Goal: Find specific page/section: Find specific page/section

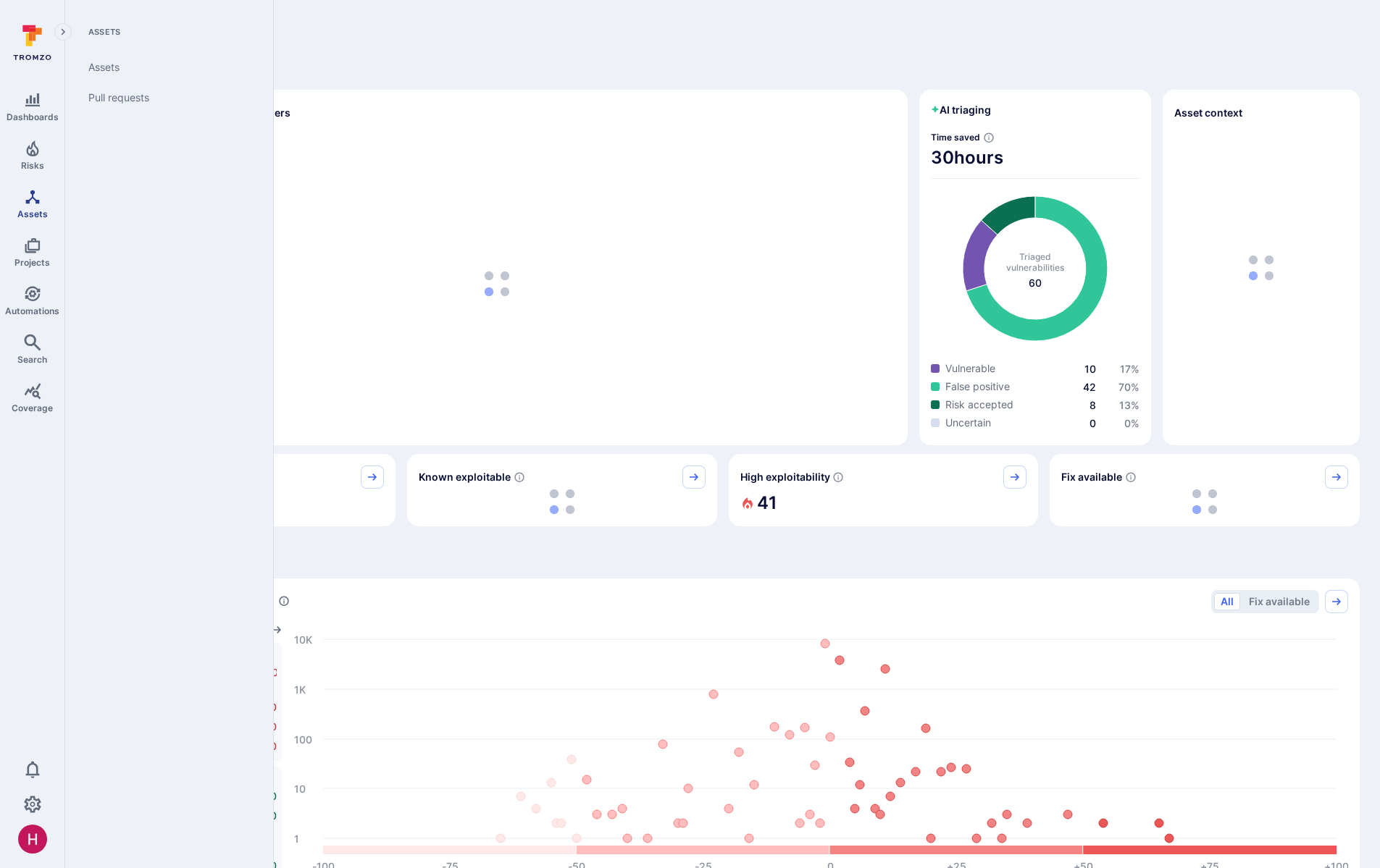
drag, startPoint x: 37, startPoint y: 214, endPoint x: 46, endPoint y: 212, distance: 9.2
click at [37, 214] on span "Assets" at bounding box center [33, 214] width 30 height 11
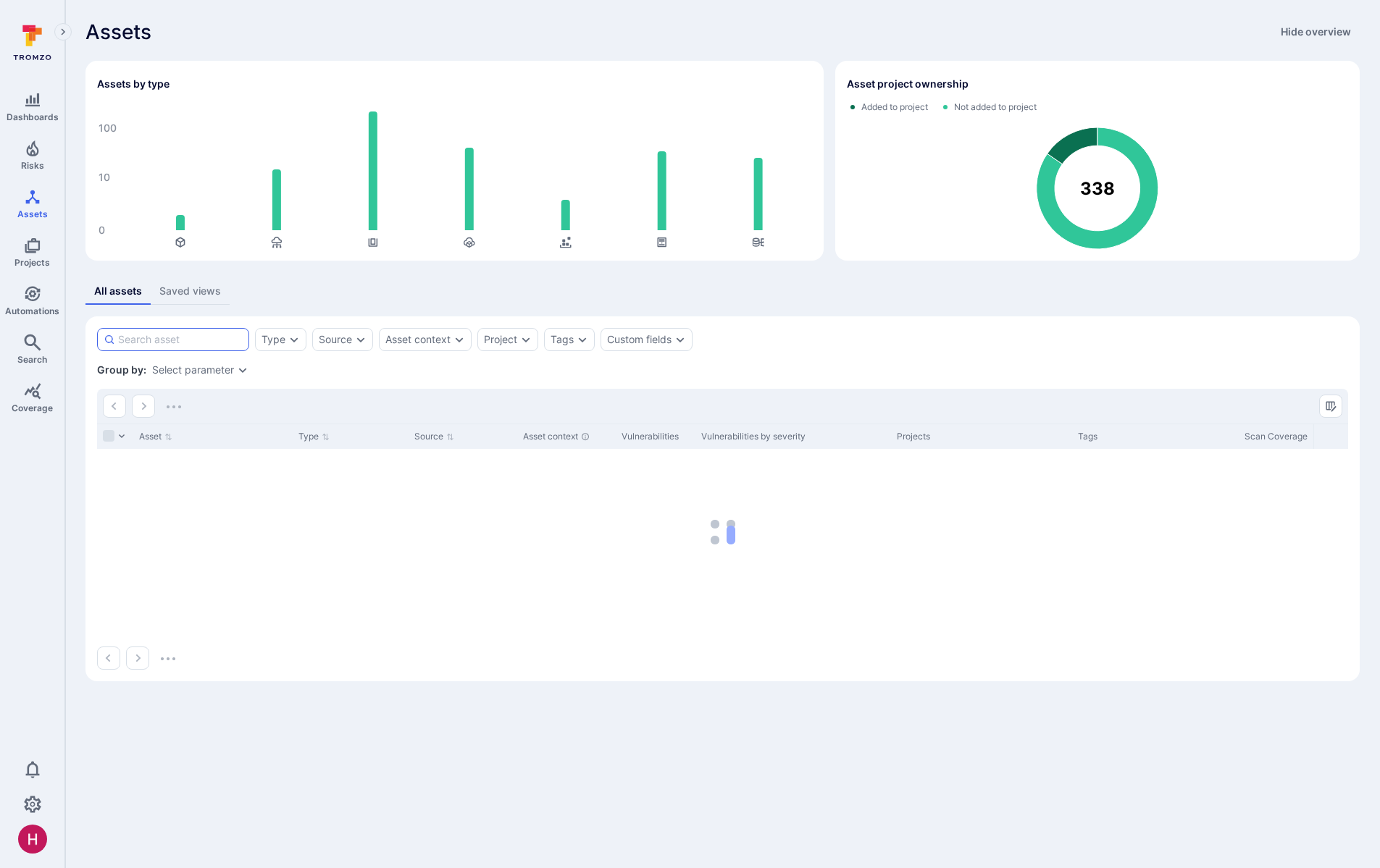
click at [210, 341] on input at bounding box center [180, 339] width 125 height 14
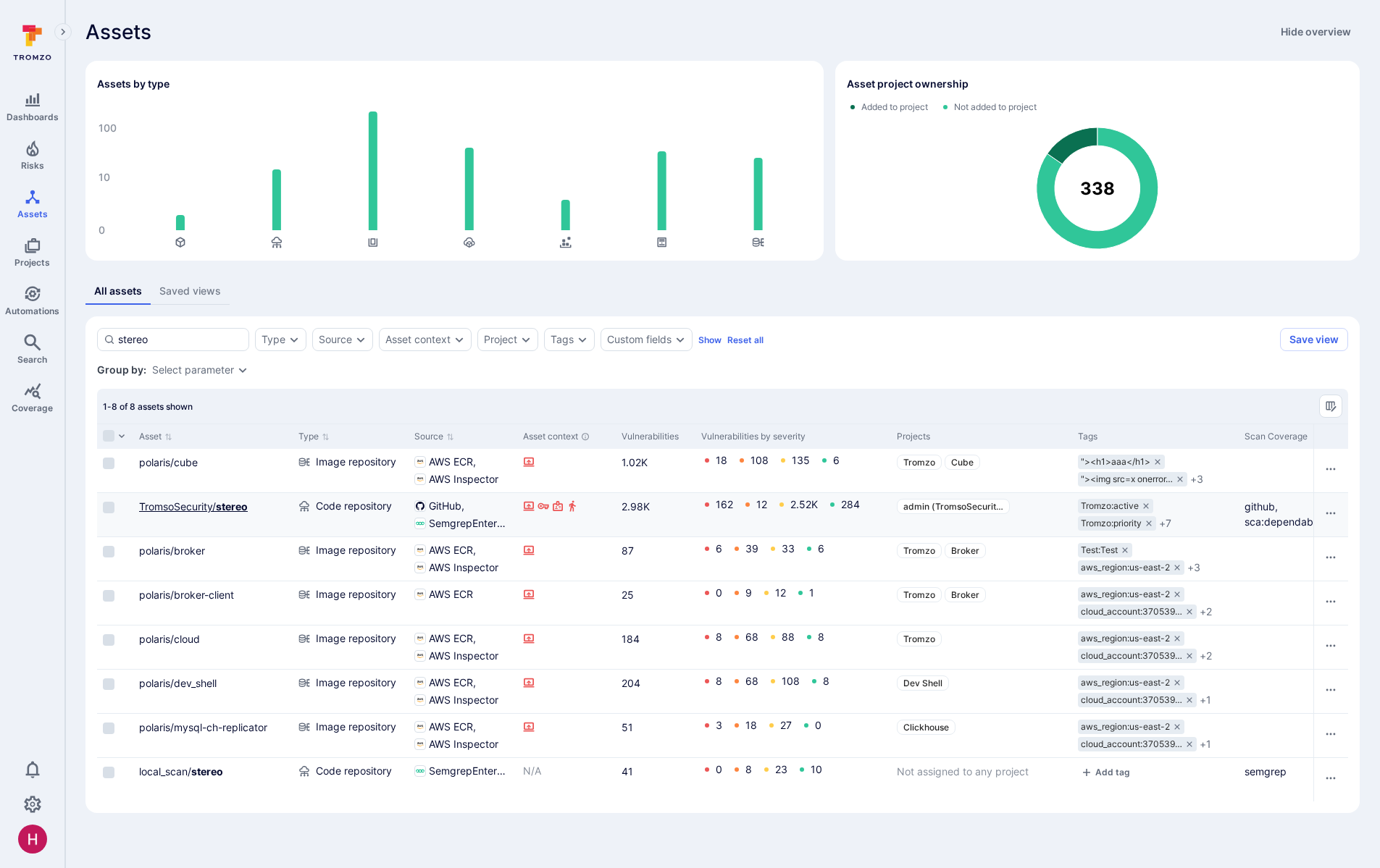
type input "stereo"
click at [234, 510] on b "stereo" at bounding box center [232, 506] width 32 height 12
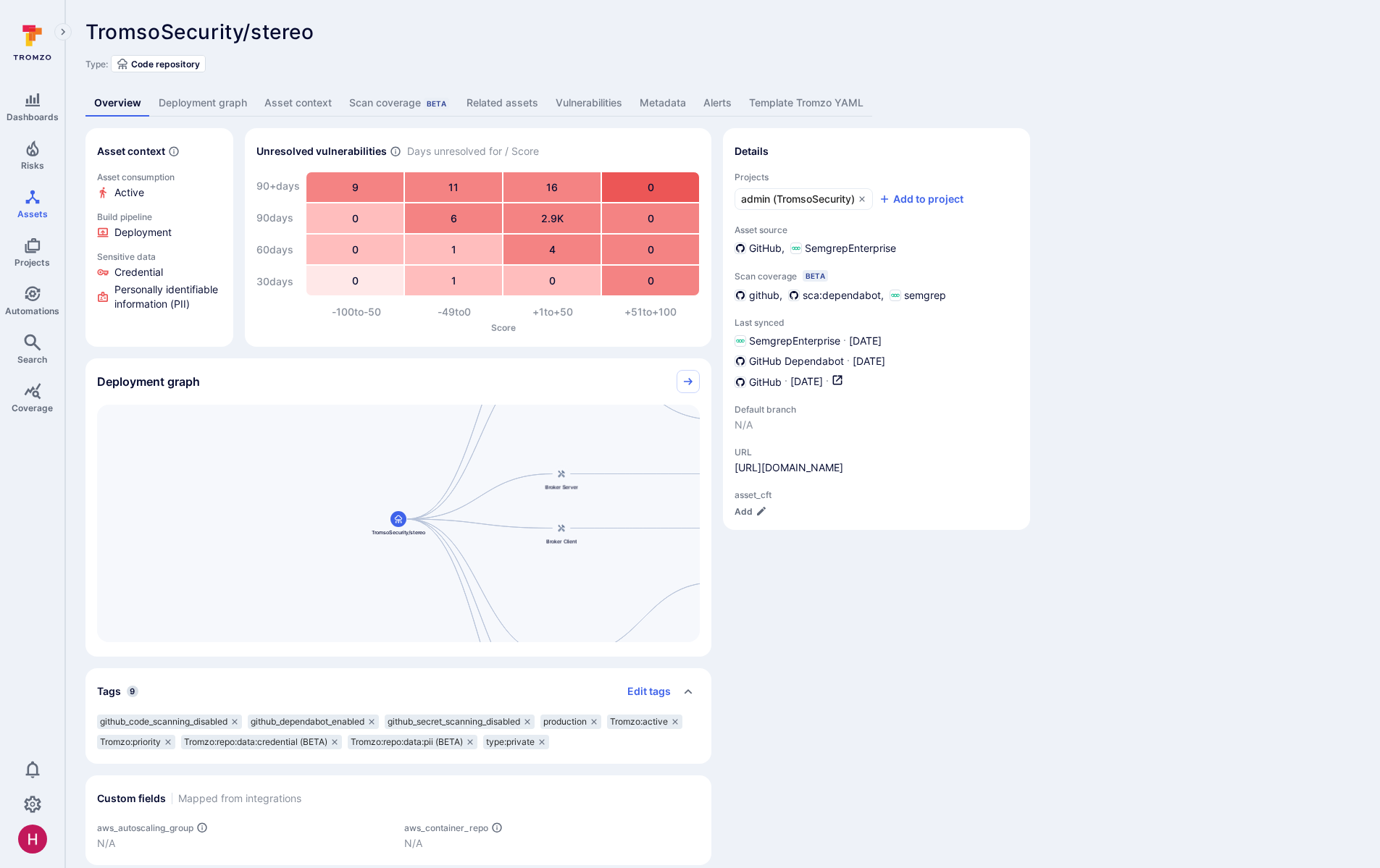
click at [198, 100] on link "Deployment graph" at bounding box center [203, 103] width 106 height 27
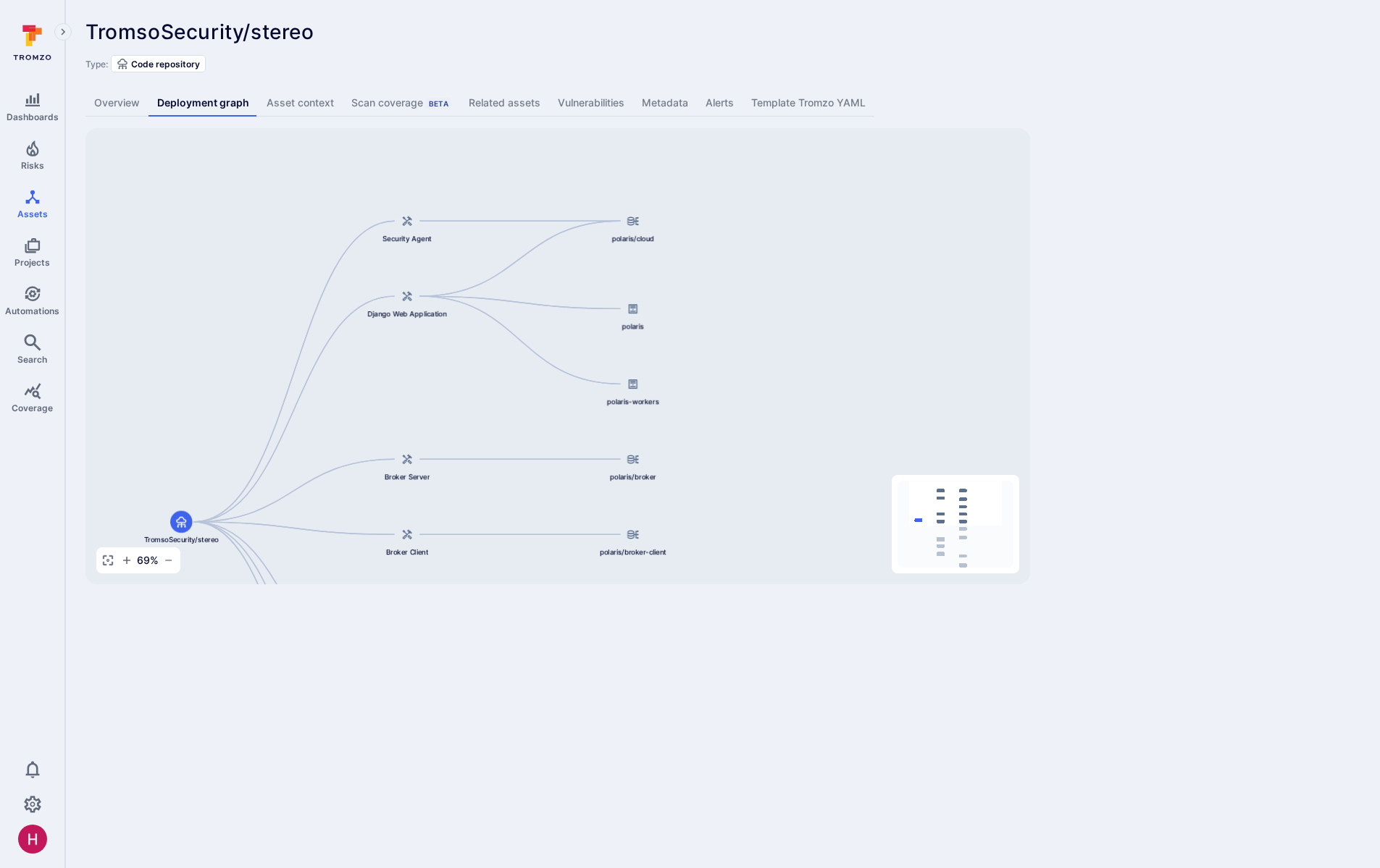
drag, startPoint x: 758, startPoint y: 249, endPoint x: 751, endPoint y: 452, distance: 203.1
click at [751, 452] on div "TromsoSecurity/stereo Django Web Application Broker Server Broker Client Cube.j…" at bounding box center [558, 357] width 944 height 456
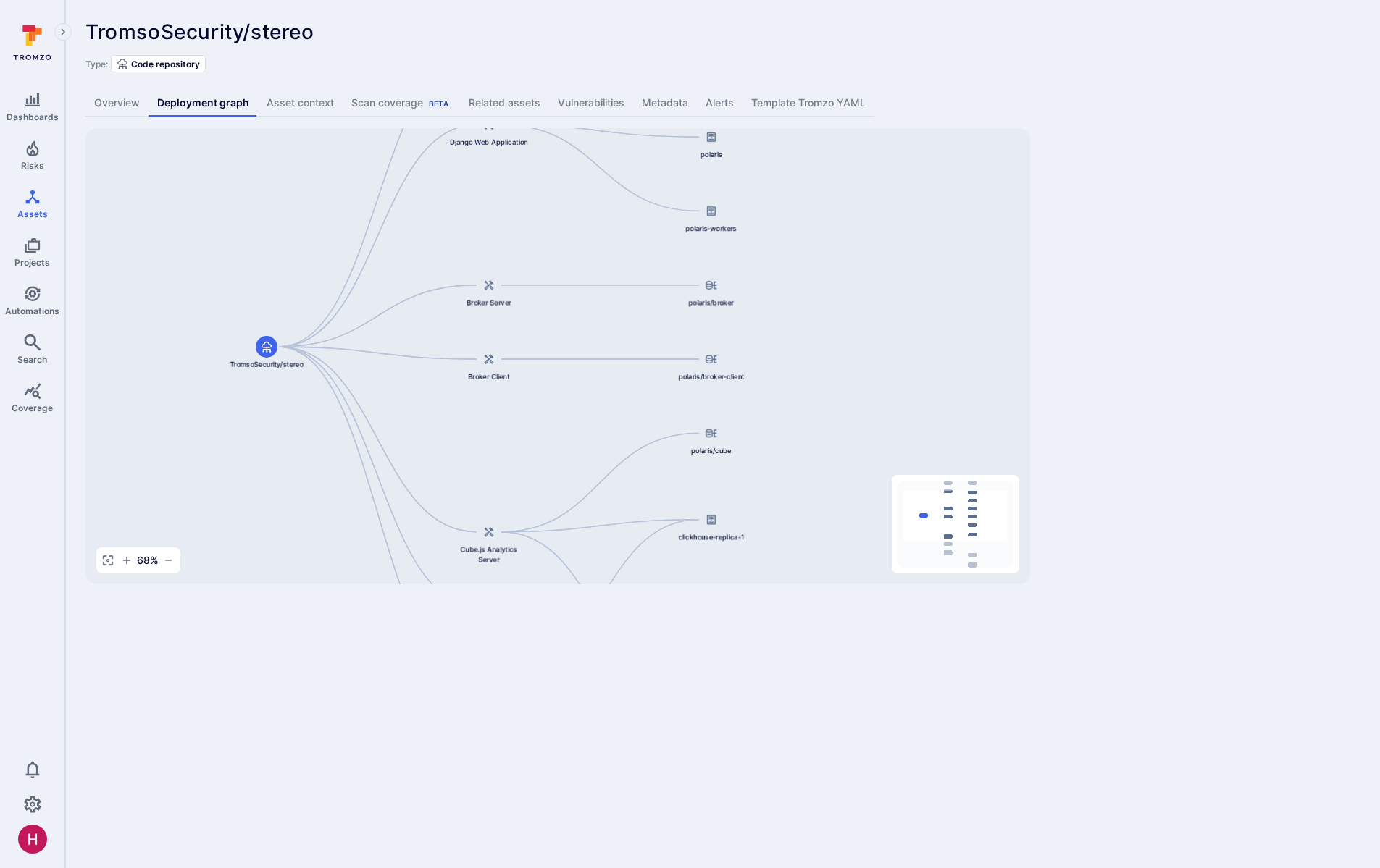
drag, startPoint x: 780, startPoint y: 457, endPoint x: 854, endPoint y: 287, distance: 185.4
click at [854, 287] on div "TromsoSecurity/stereo Django Web Application Broker Server Broker Client Cube.j…" at bounding box center [558, 357] width 944 height 456
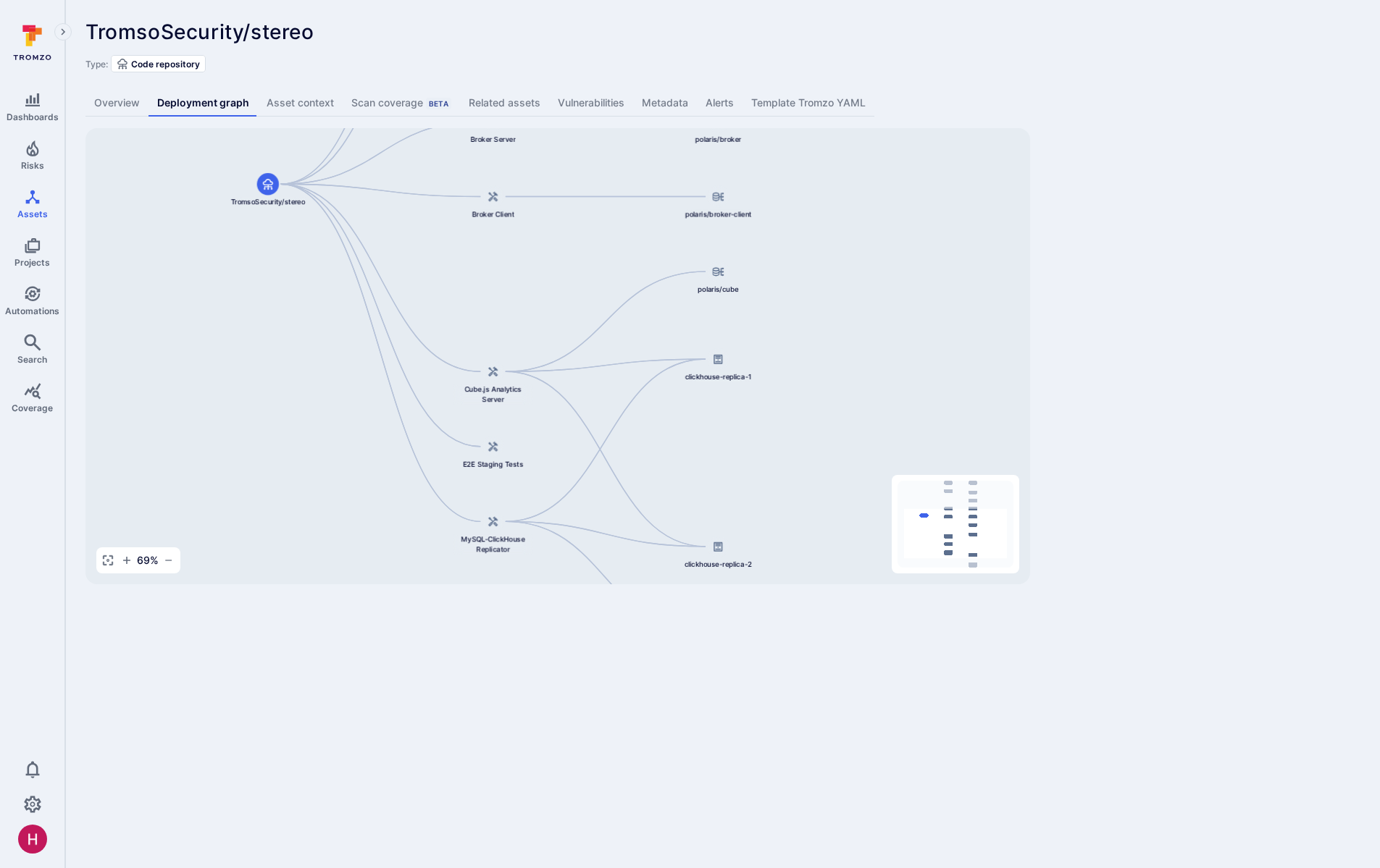
drag, startPoint x: 797, startPoint y: 449, endPoint x: 805, endPoint y: 287, distance: 162.2
click at [805, 287] on div "TromsoSecurity/stereo Django Web Application Broker Server Broker Client Cube.j…" at bounding box center [558, 357] width 944 height 456
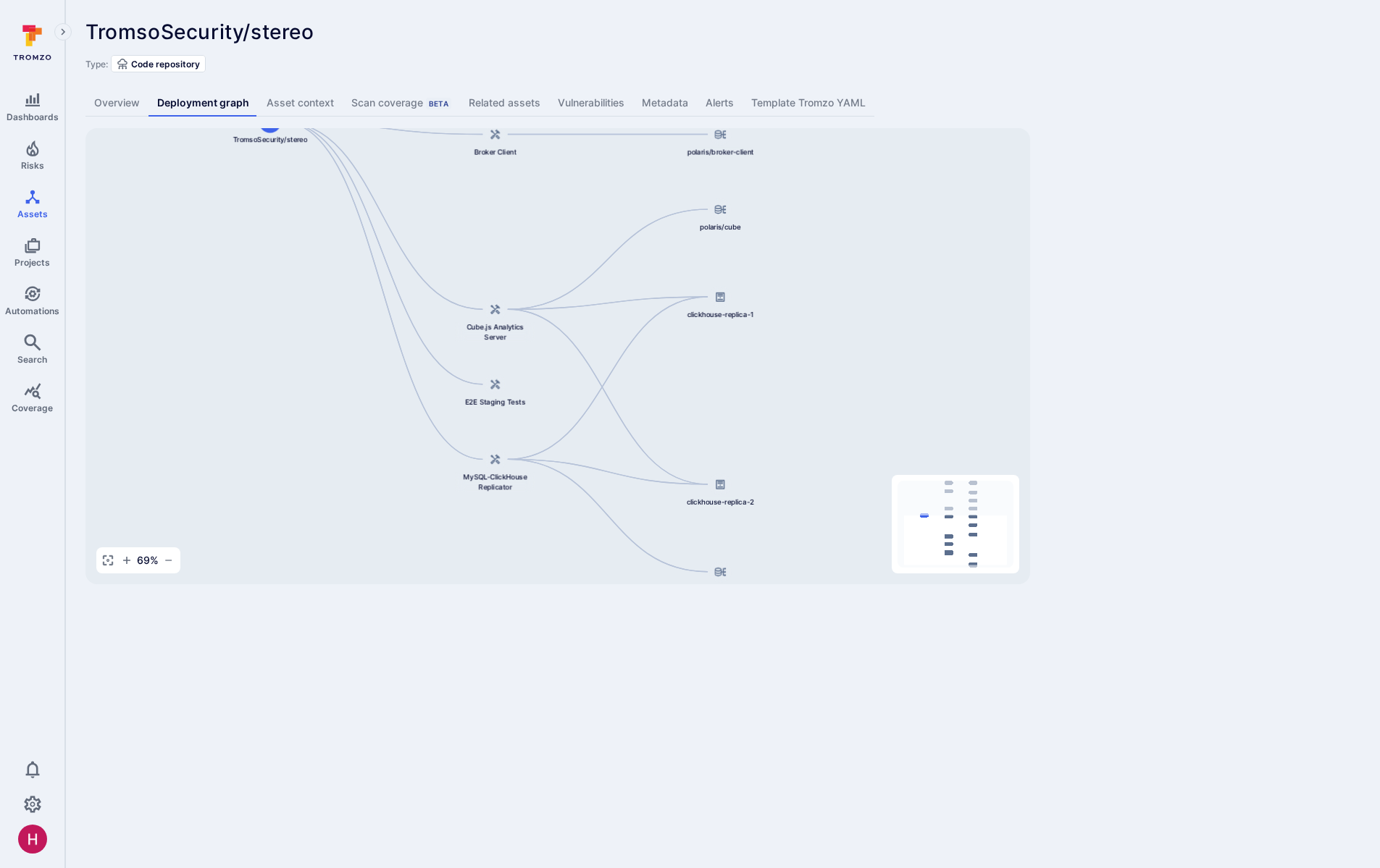
drag, startPoint x: 779, startPoint y: 440, endPoint x: 782, endPoint y: 377, distance: 63.1
click at [782, 377] on div "TromsoSecurity/stereo Django Web Application Broker Server Broker Client Cube.j…" at bounding box center [558, 357] width 944 height 456
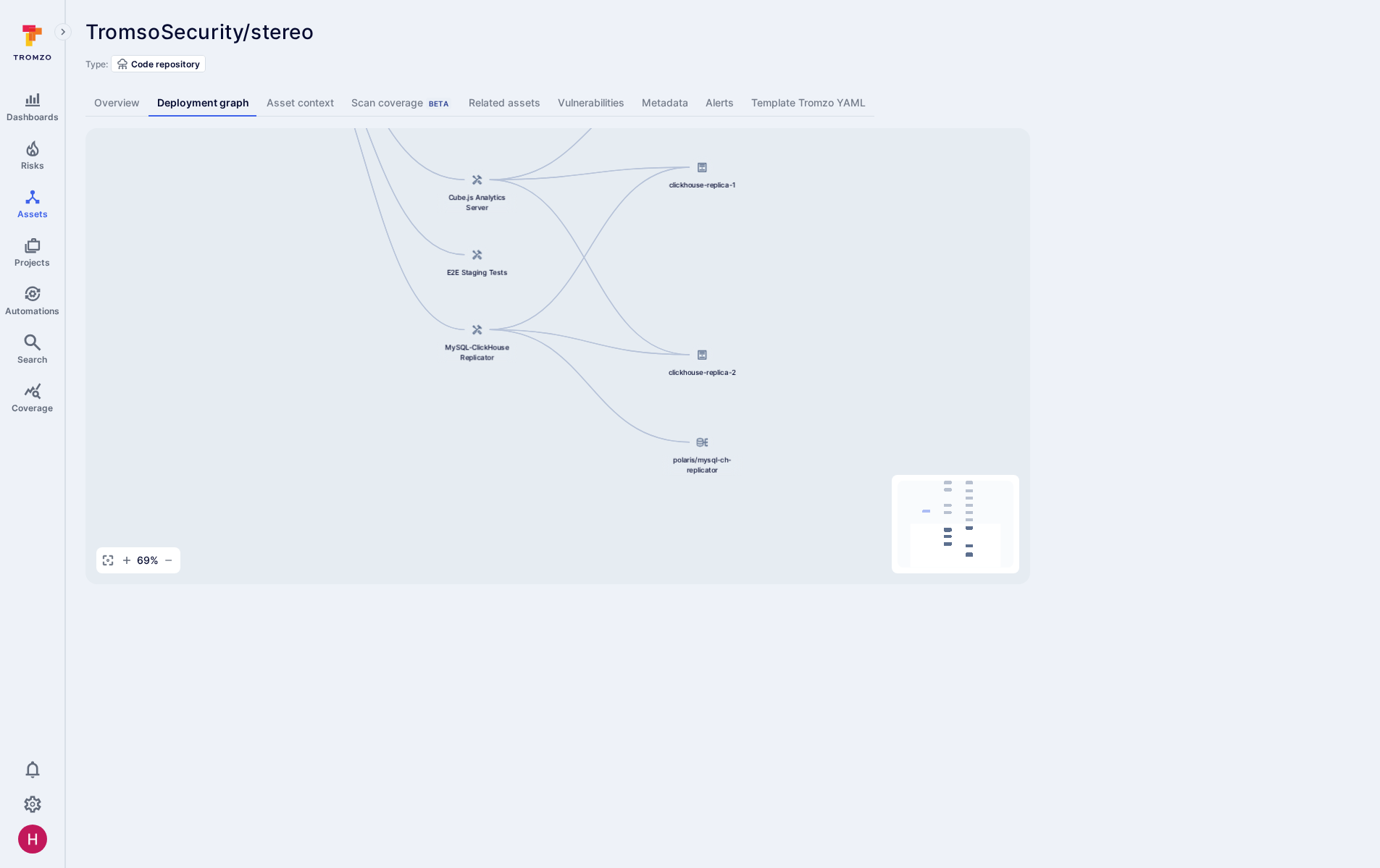
drag, startPoint x: 792, startPoint y: 485, endPoint x: 774, endPoint y: 357, distance: 129.3
click at [774, 357] on div "TromsoSecurity/stereo Django Web Application Broker Server Broker Client Cube.j…" at bounding box center [558, 357] width 944 height 456
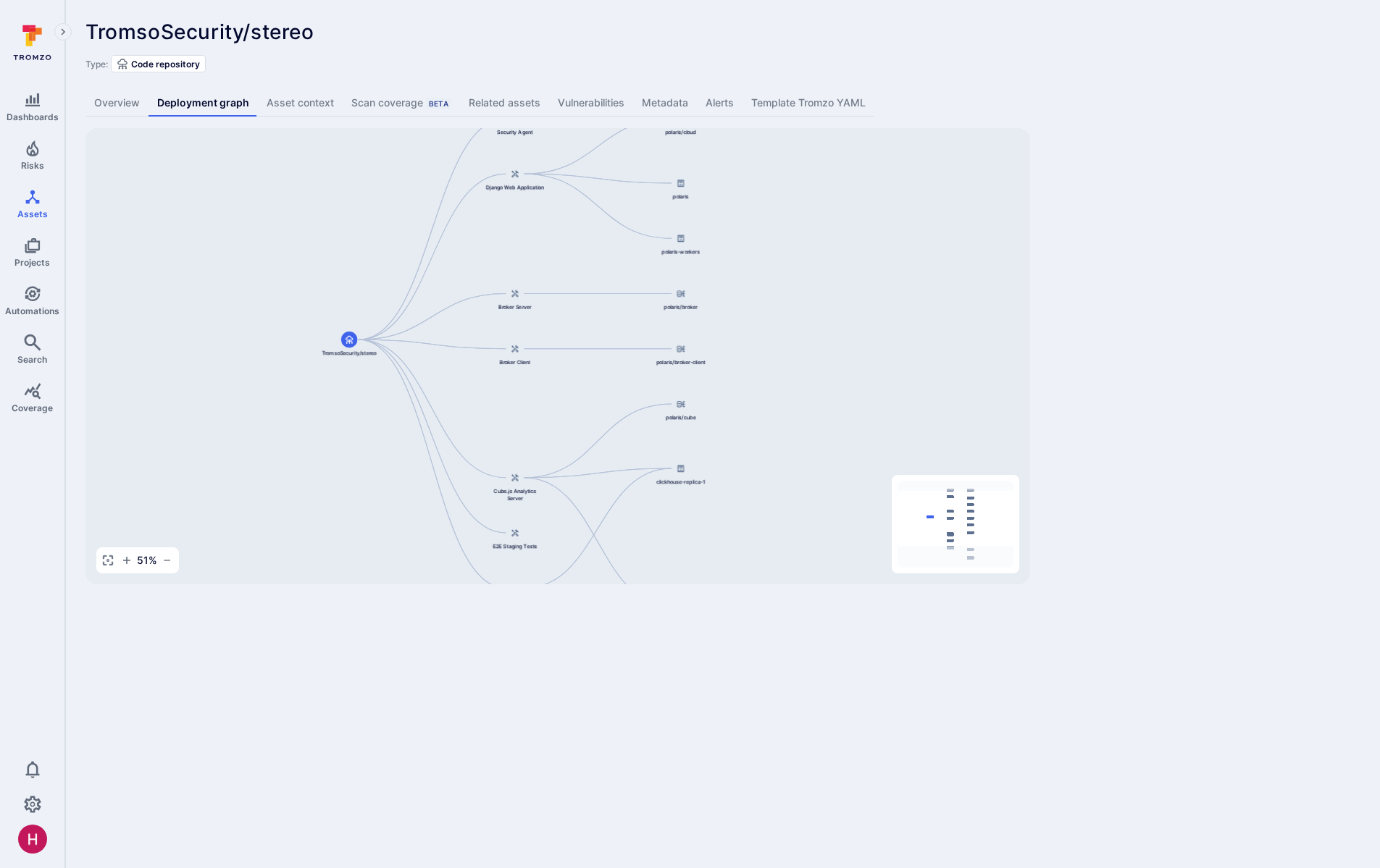
drag, startPoint x: 836, startPoint y: 259, endPoint x: 787, endPoint y: 528, distance: 273.4
click at [787, 528] on div "TromsoSecurity/stereo Django Web Application Broker Server Broker Client Cube.j…" at bounding box center [558, 357] width 944 height 456
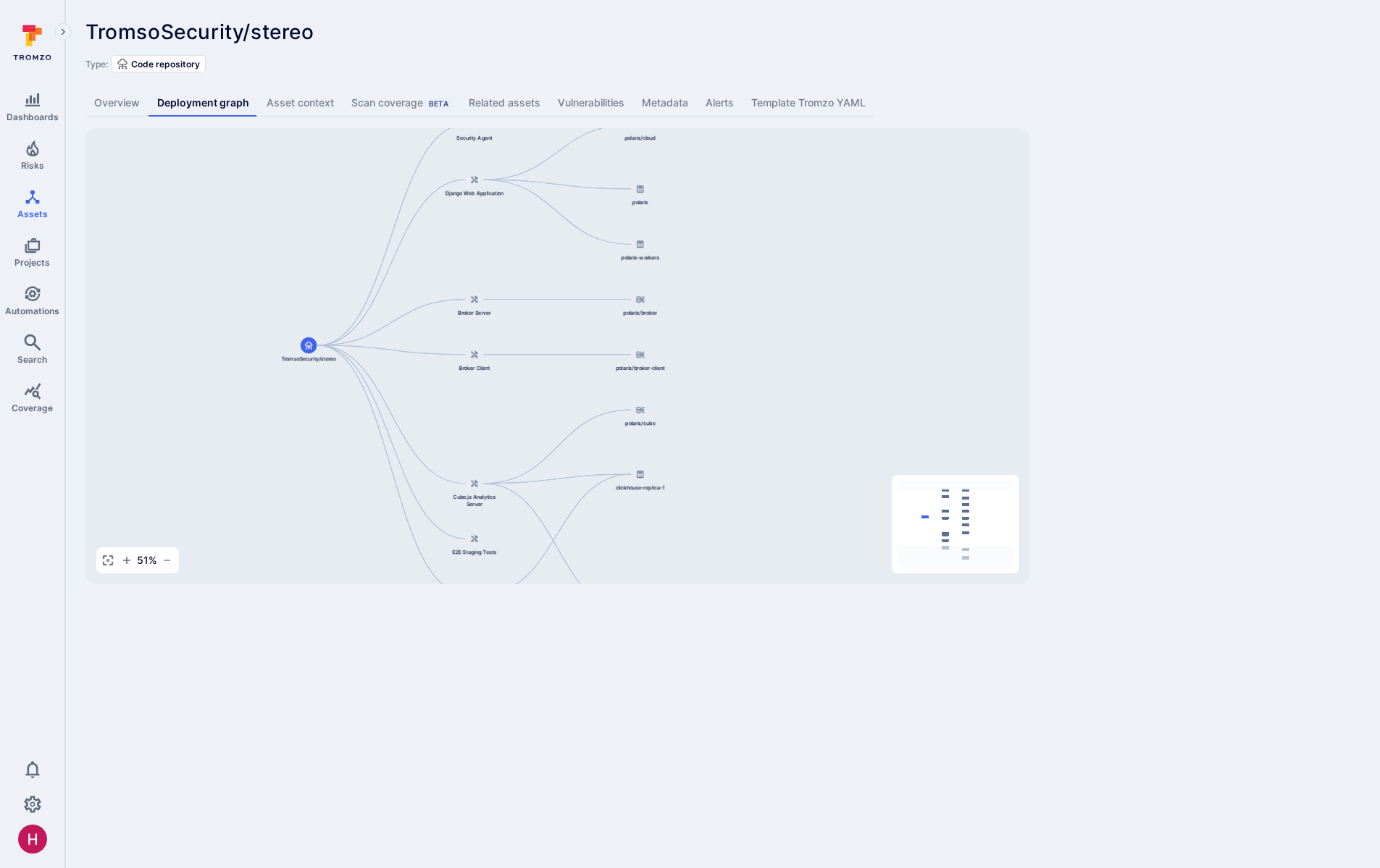
drag, startPoint x: 822, startPoint y: 350, endPoint x: 788, endPoint y: 328, distance: 40.5
click at [788, 328] on div "TromsoSecurity/stereo Django Web Application Broker Server Broker Client Cube.j…" at bounding box center [558, 357] width 944 height 456
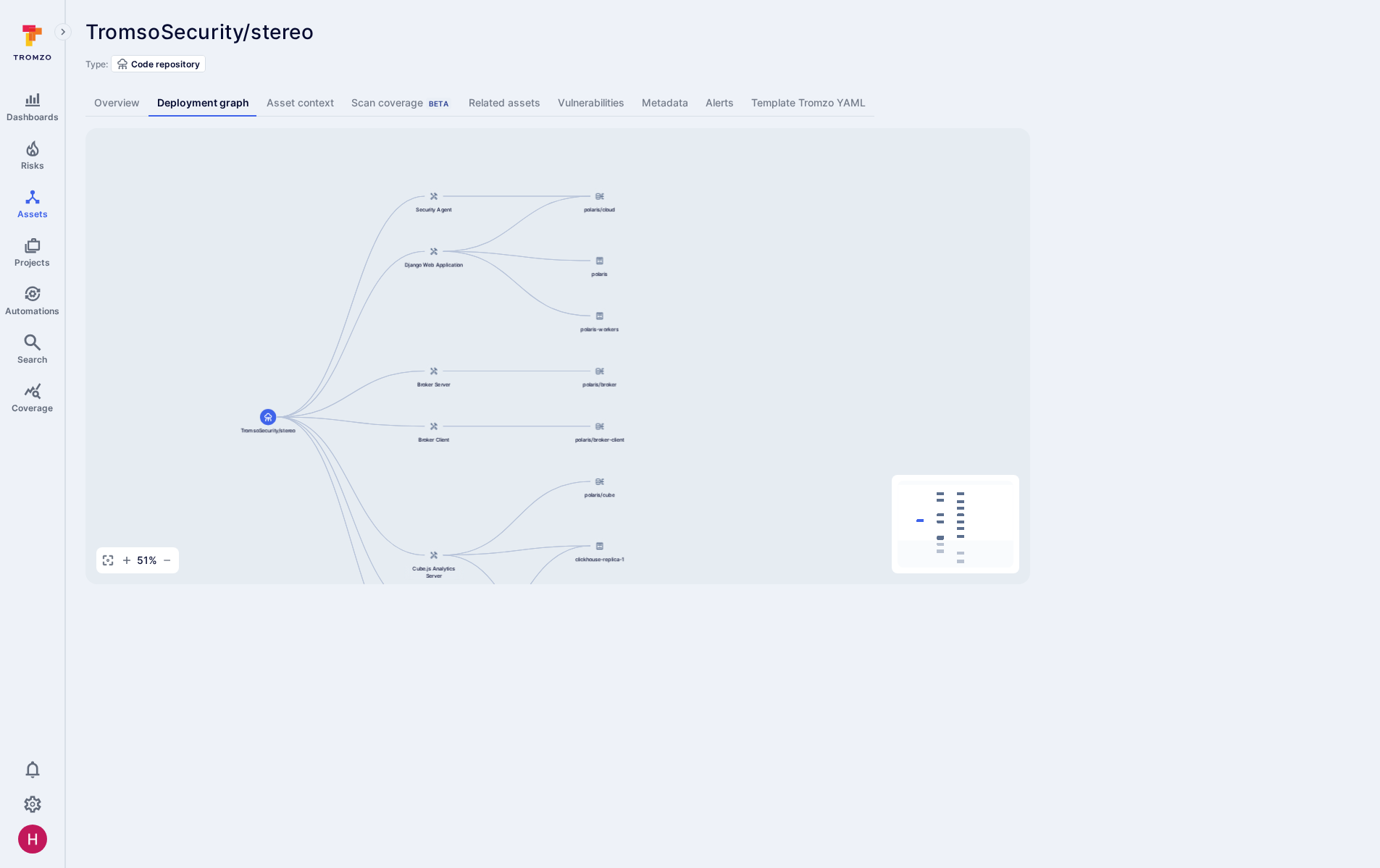
drag, startPoint x: 736, startPoint y: 376, endPoint x: 683, endPoint y: 494, distance: 129.4
click at [683, 494] on div "TromsoSecurity/stereo Django Web Application Broker Server Broker Client Cube.j…" at bounding box center [558, 357] width 944 height 456
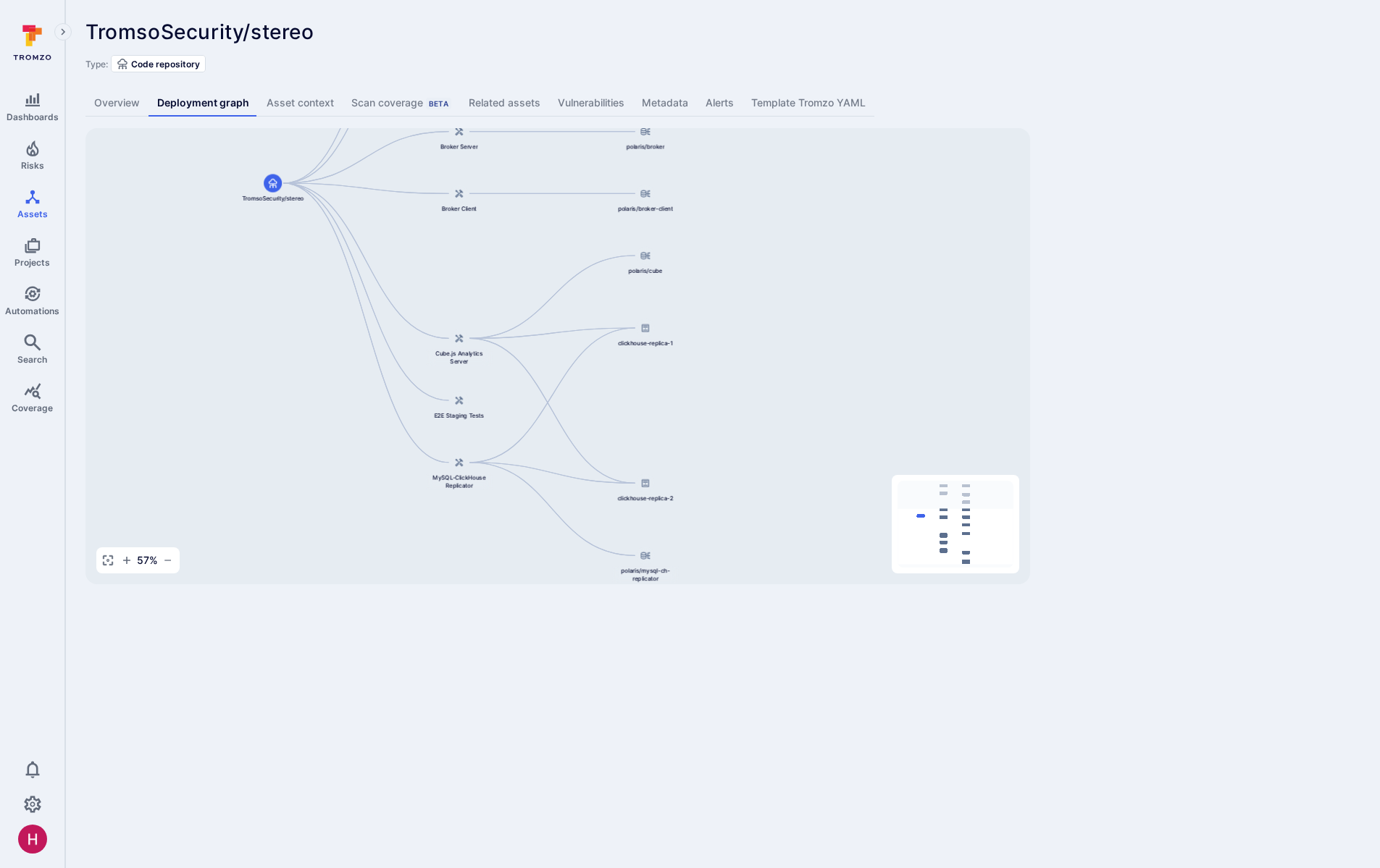
drag, startPoint x: 678, startPoint y: 382, endPoint x: 715, endPoint y: 167, distance: 218.2
click at [715, 167] on div "TromsoSecurity/stereo Django Web Application Broker Server Broker Client Cube.j…" at bounding box center [558, 357] width 944 height 456
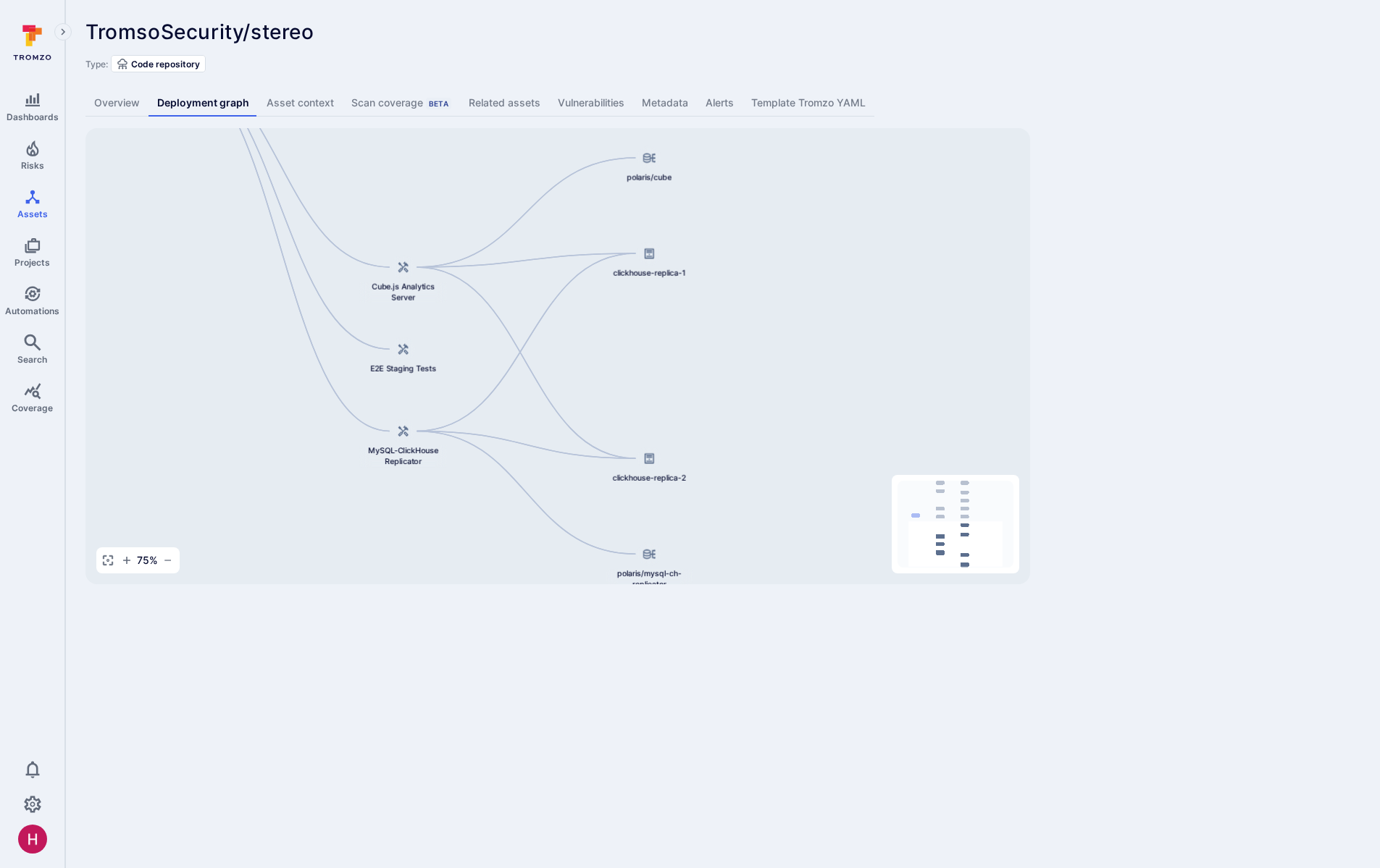
drag, startPoint x: 715, startPoint y: 367, endPoint x: 739, endPoint y: 281, distance: 89.3
click at [739, 281] on div "TromsoSecurity/stereo Django Web Application Broker Server Broker Client Cube.j…" at bounding box center [558, 357] width 944 height 456
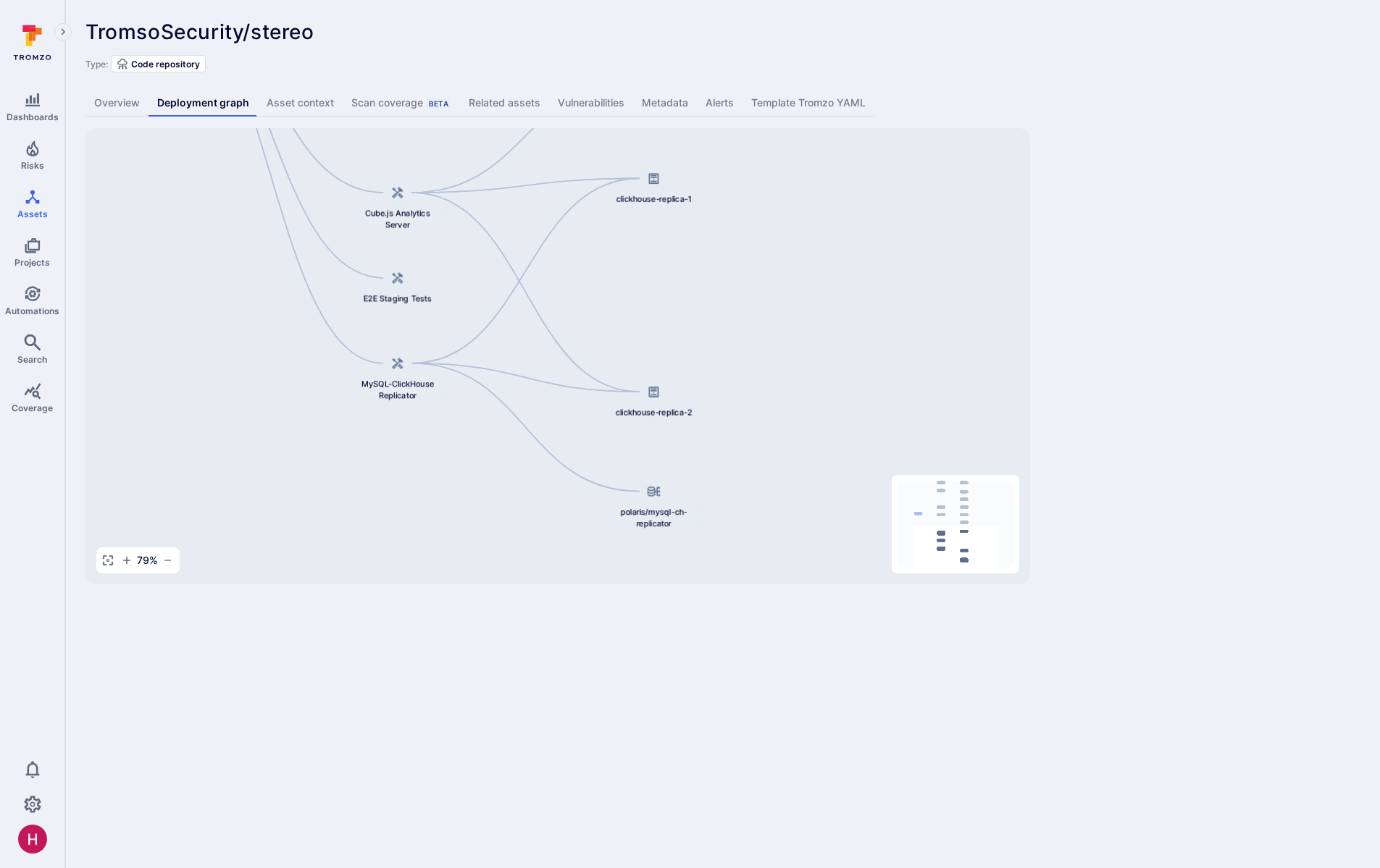
drag, startPoint x: 753, startPoint y: 422, endPoint x: 760, endPoint y: 349, distance: 73.3
click at [760, 349] on div "TromsoSecurity/stereo Django Web Application Broker Server Broker Client Cube.j…" at bounding box center [558, 357] width 944 height 456
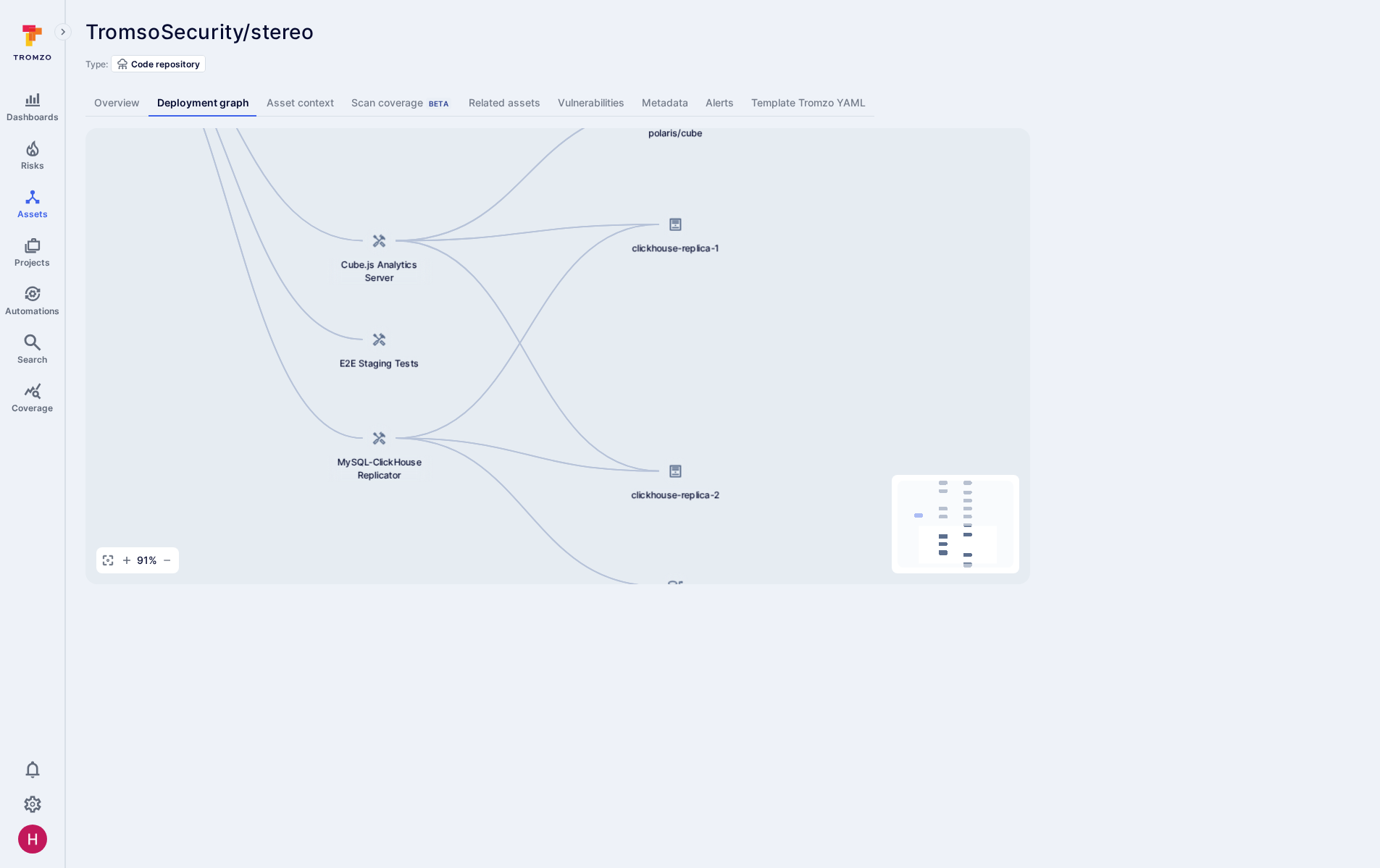
drag, startPoint x: 773, startPoint y: 309, endPoint x: 811, endPoint y: 382, distance: 82.3
click at [811, 382] on div "TromsoSecurity/stereo Django Web Application Broker Server Broker Client Cube.j…" at bounding box center [558, 357] width 944 height 456
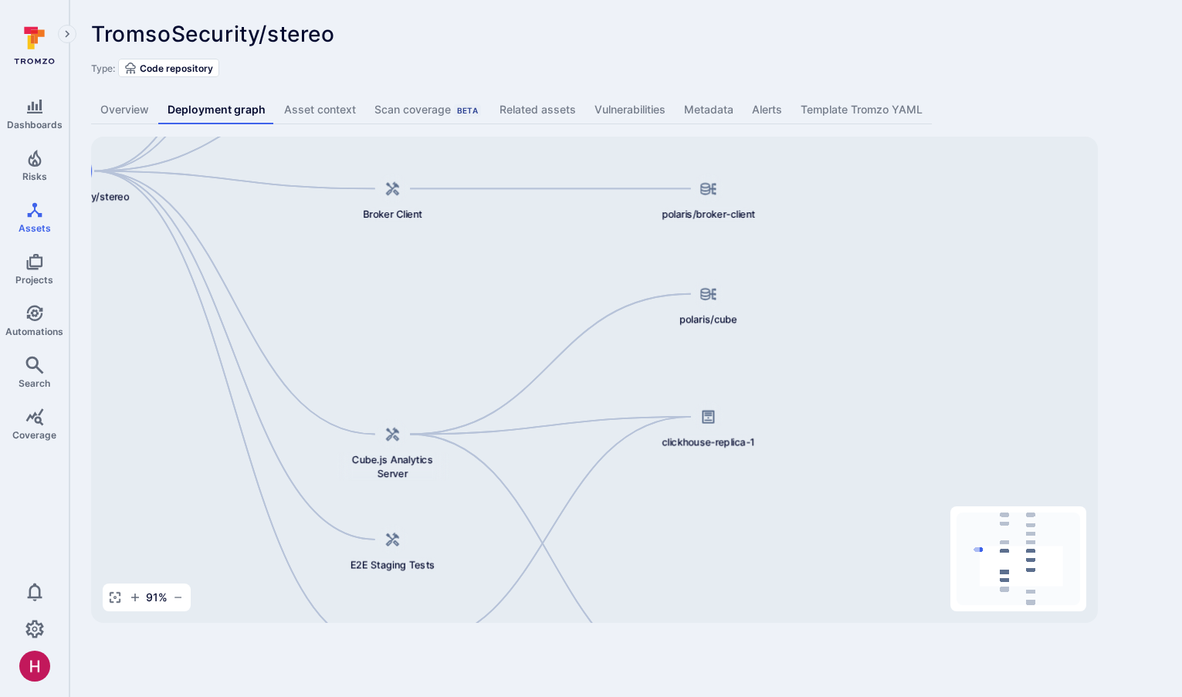
drag, startPoint x: 815, startPoint y: 339, endPoint x: 803, endPoint y: 516, distance: 177.9
click at [803, 516] on div "TromsoSecurity/stereo Django Web Application Broker Server Broker Client Cube.j…" at bounding box center [594, 380] width 1006 height 486
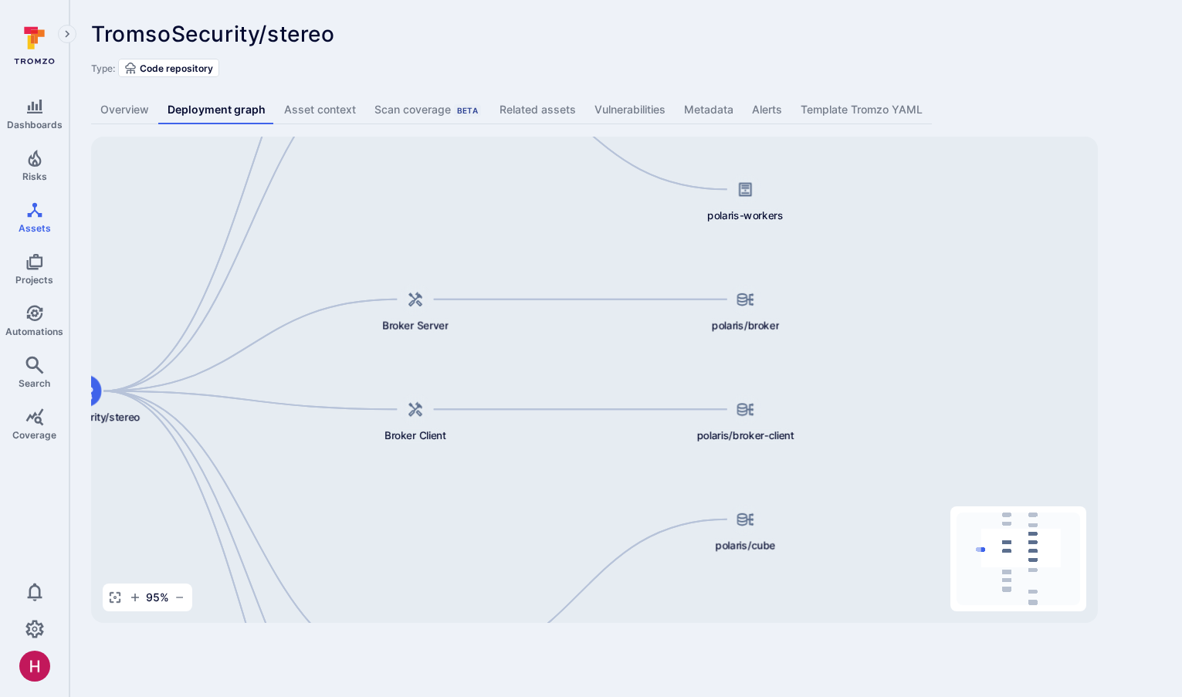
drag, startPoint x: 857, startPoint y: 320, endPoint x: 900, endPoint y: 552, distance: 235.5
click at [900, 553] on div "TromsoSecurity/stereo Django Web Application Broker Server Broker Client Cube.j…" at bounding box center [594, 380] width 1006 height 486
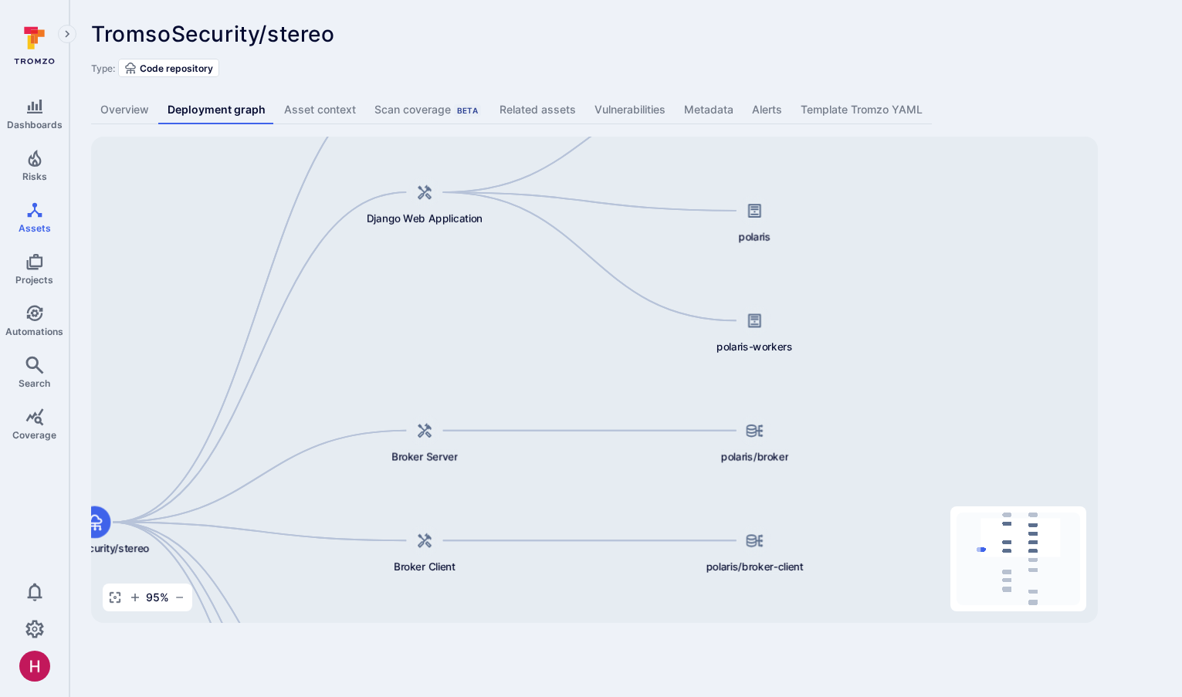
drag, startPoint x: 915, startPoint y: 329, endPoint x: 946, endPoint y: 560, distance: 233.6
click at [946, 564] on div "TromsoSecurity/stereo Django Web Application Broker Server Broker Client Cube.j…" at bounding box center [594, 380] width 1006 height 486
